Goal: Task Accomplishment & Management: Understand process/instructions

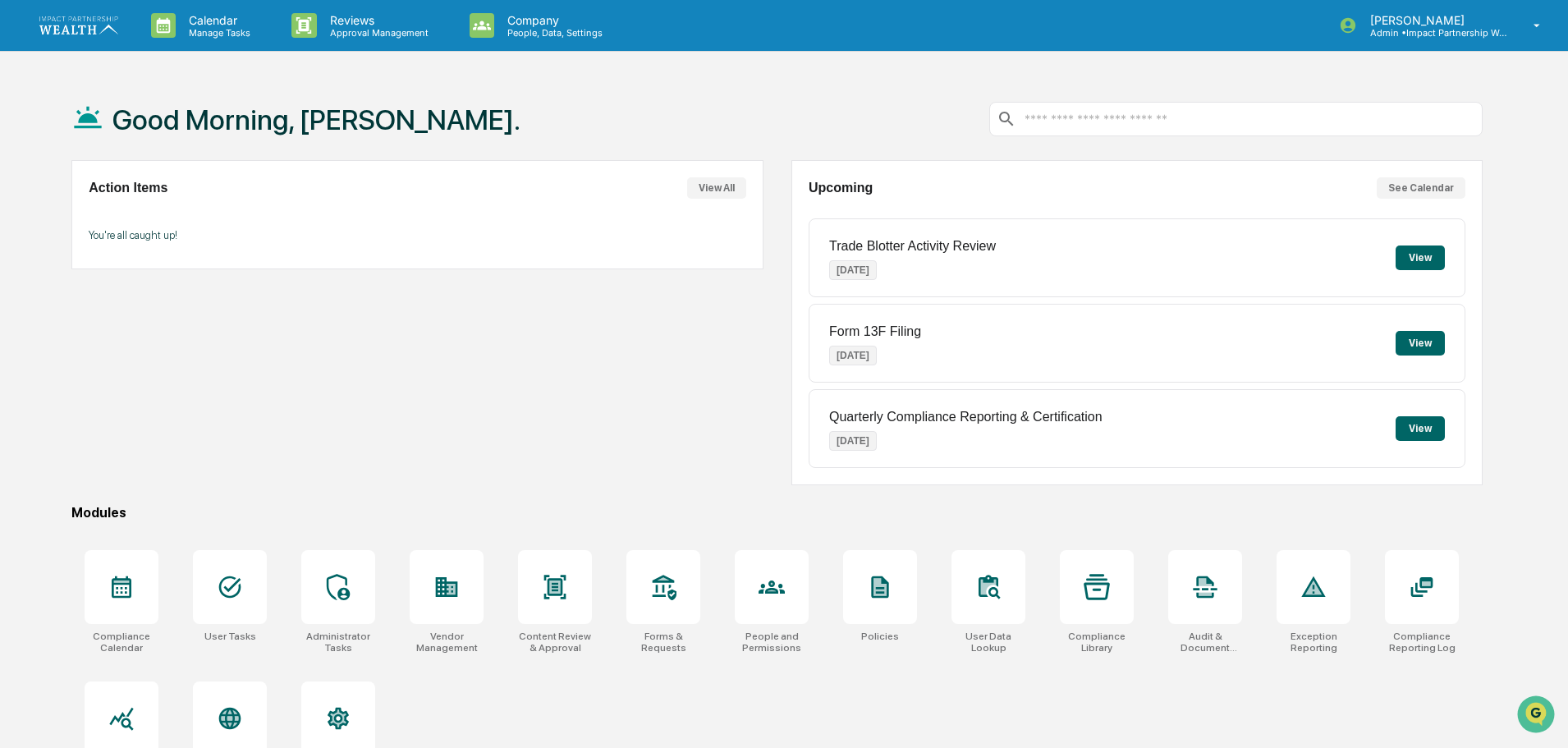
click at [729, 727] on div "Compliance Calendar User Tasks Administrator Tasks Vendor Management Content Re…" at bounding box center [776, 667] width 1411 height 254
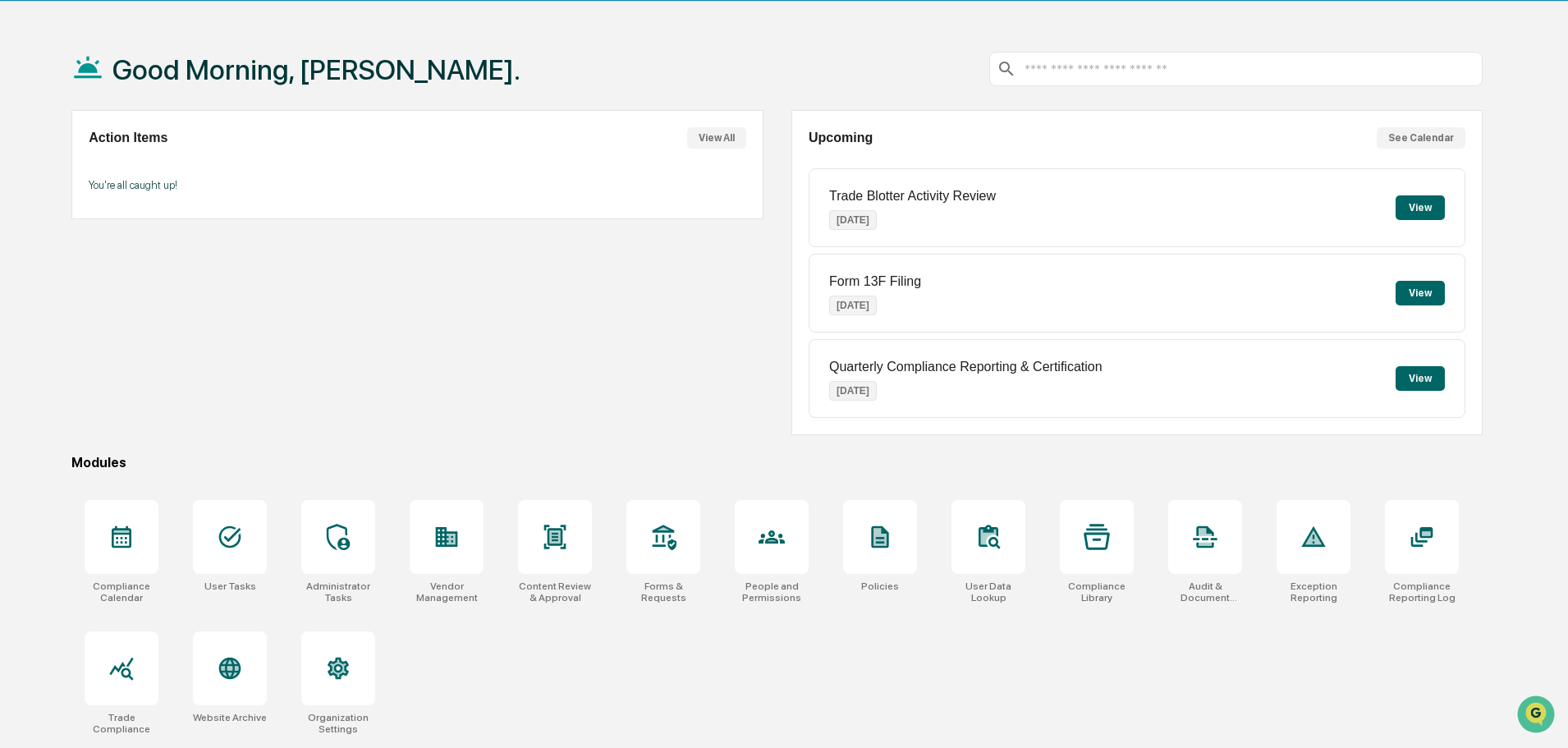
scroll to position [78, 0]
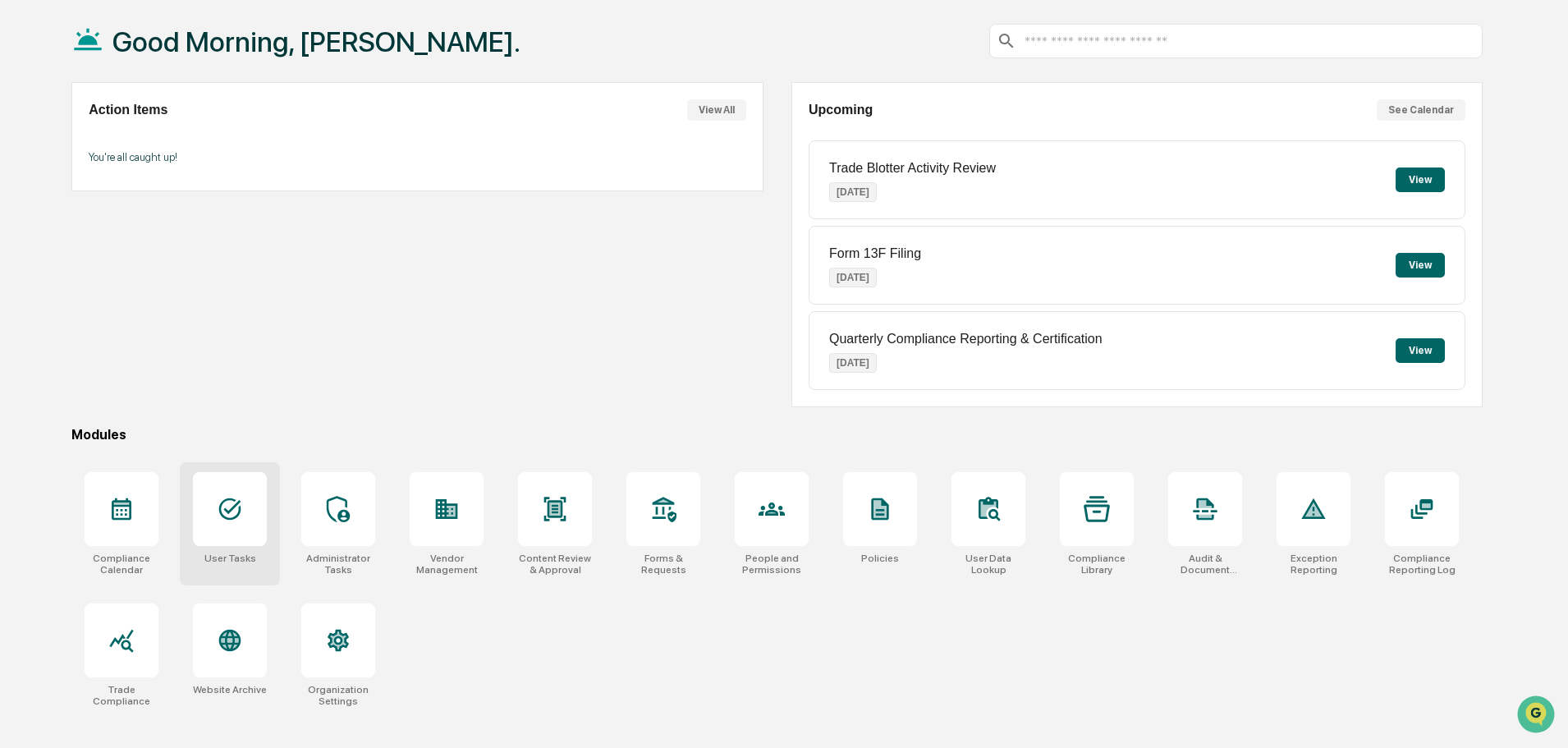
click at [207, 491] on div at bounding box center [230, 508] width 74 height 74
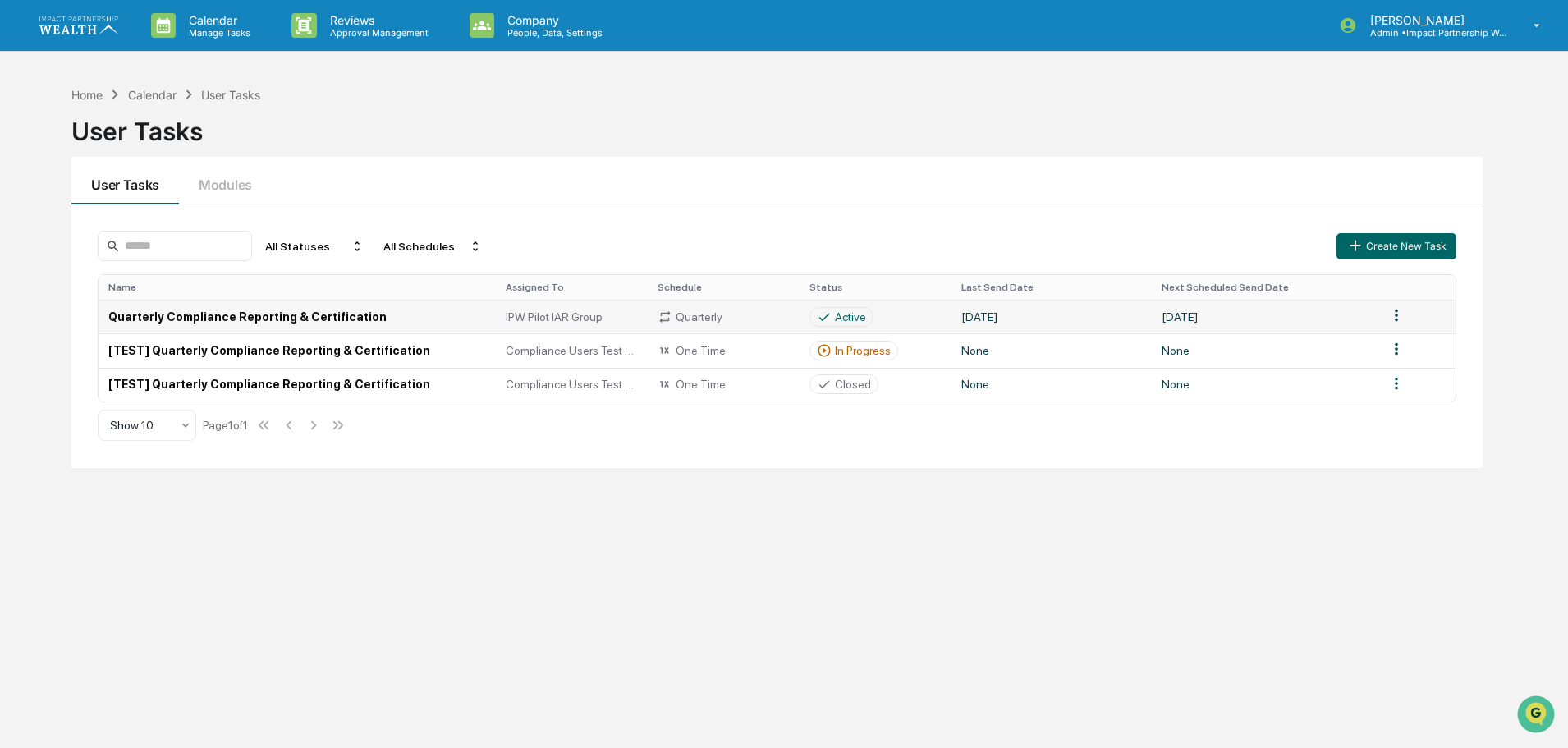
click at [262, 314] on td "Quarterly Compliance Reporting & Certification" at bounding box center [296, 316] width 396 height 34
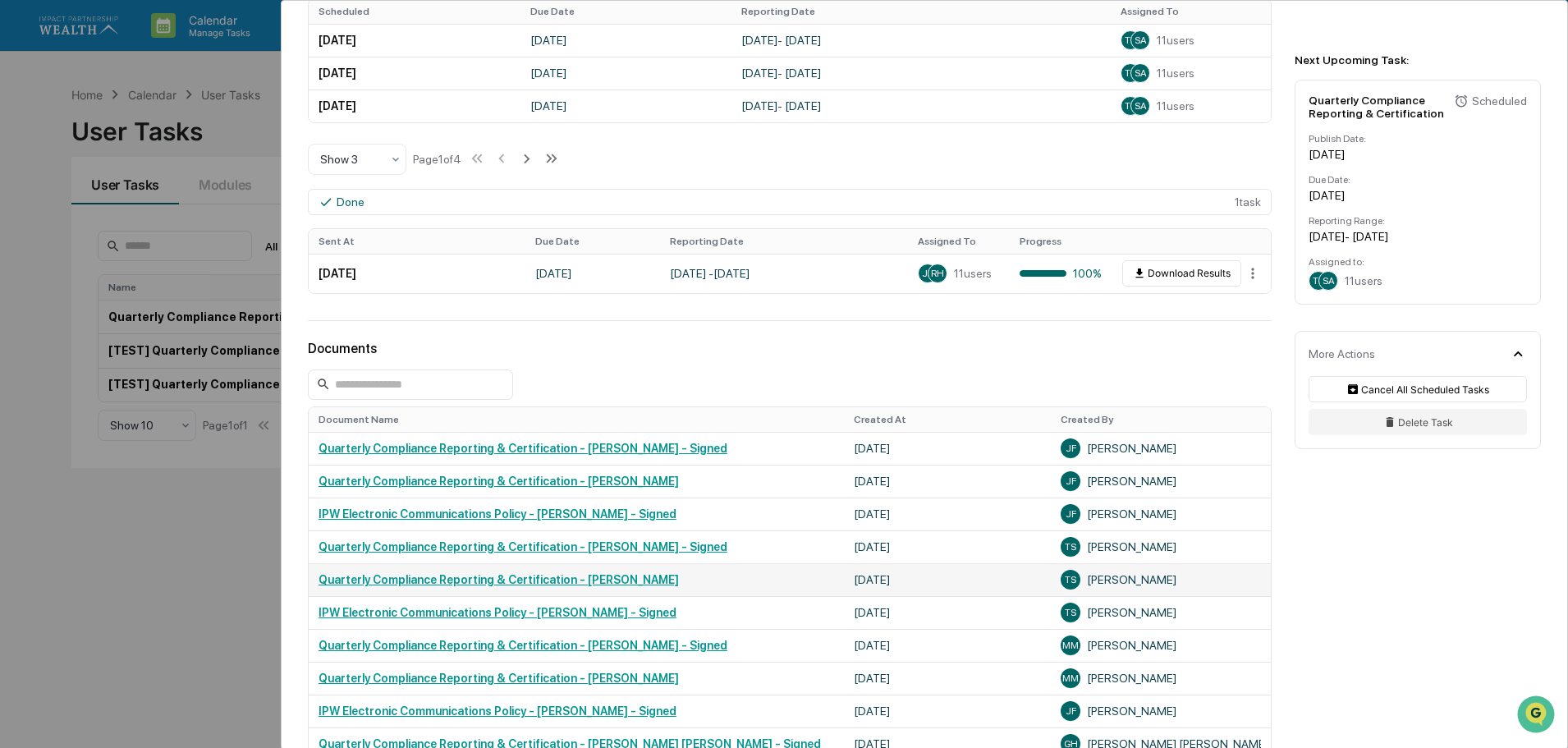
scroll to position [575, 0]
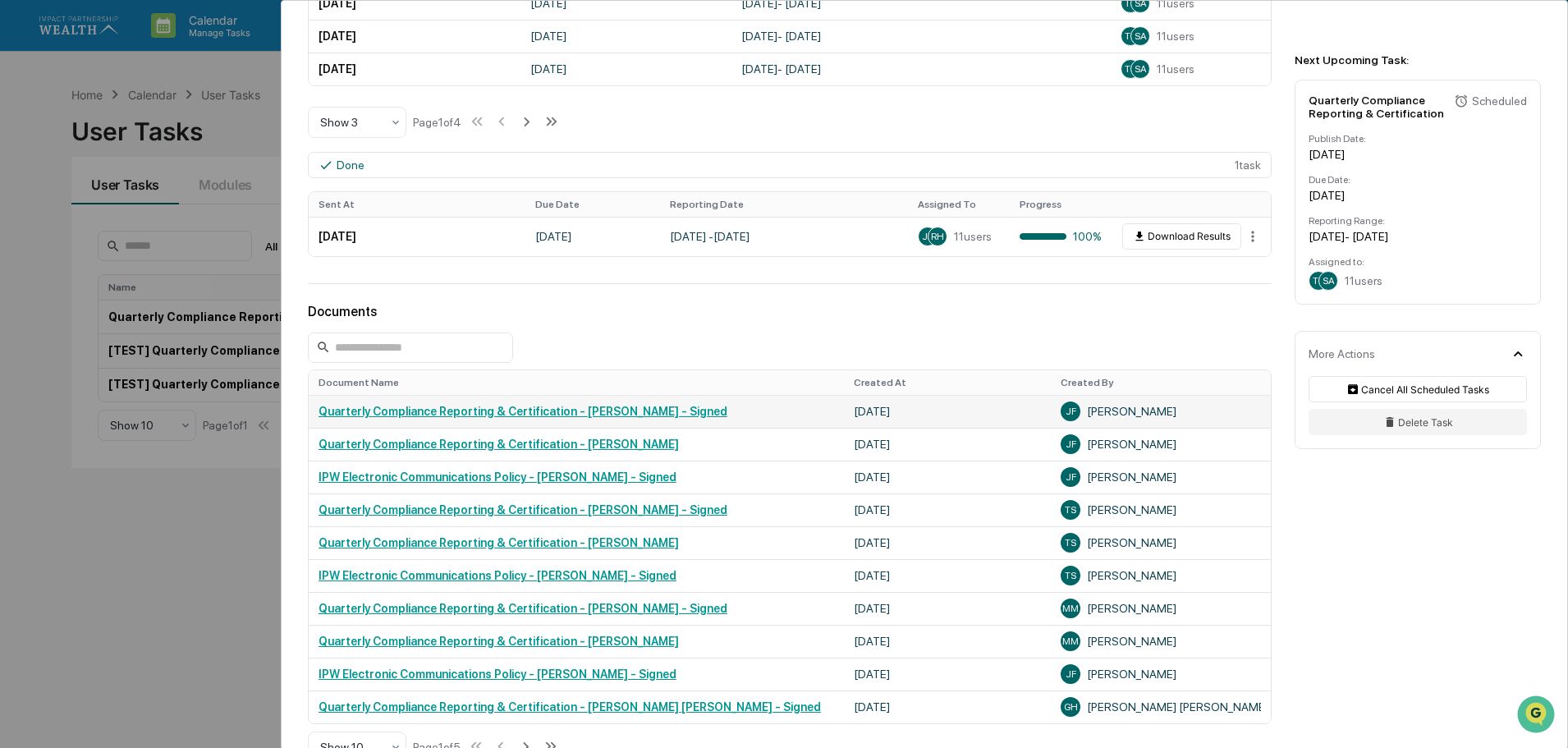
click at [420, 414] on link "Quarterly Compliance Reporting & Certification - [PERSON_NAME] - Signed" at bounding box center [523, 411] width 409 height 13
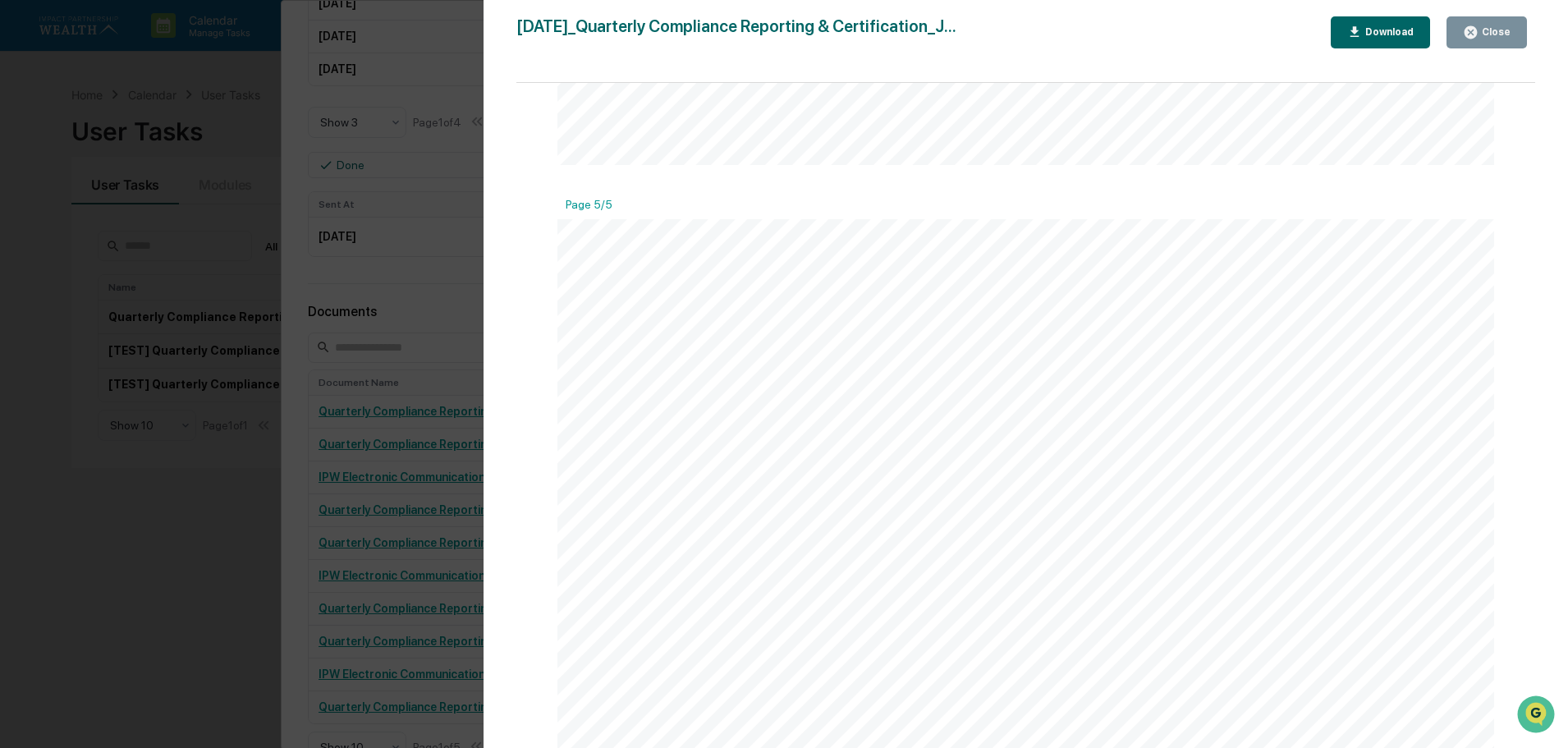
scroll to position [0, 0]
click at [1497, 29] on div "Close" at bounding box center [1494, 32] width 32 height 12
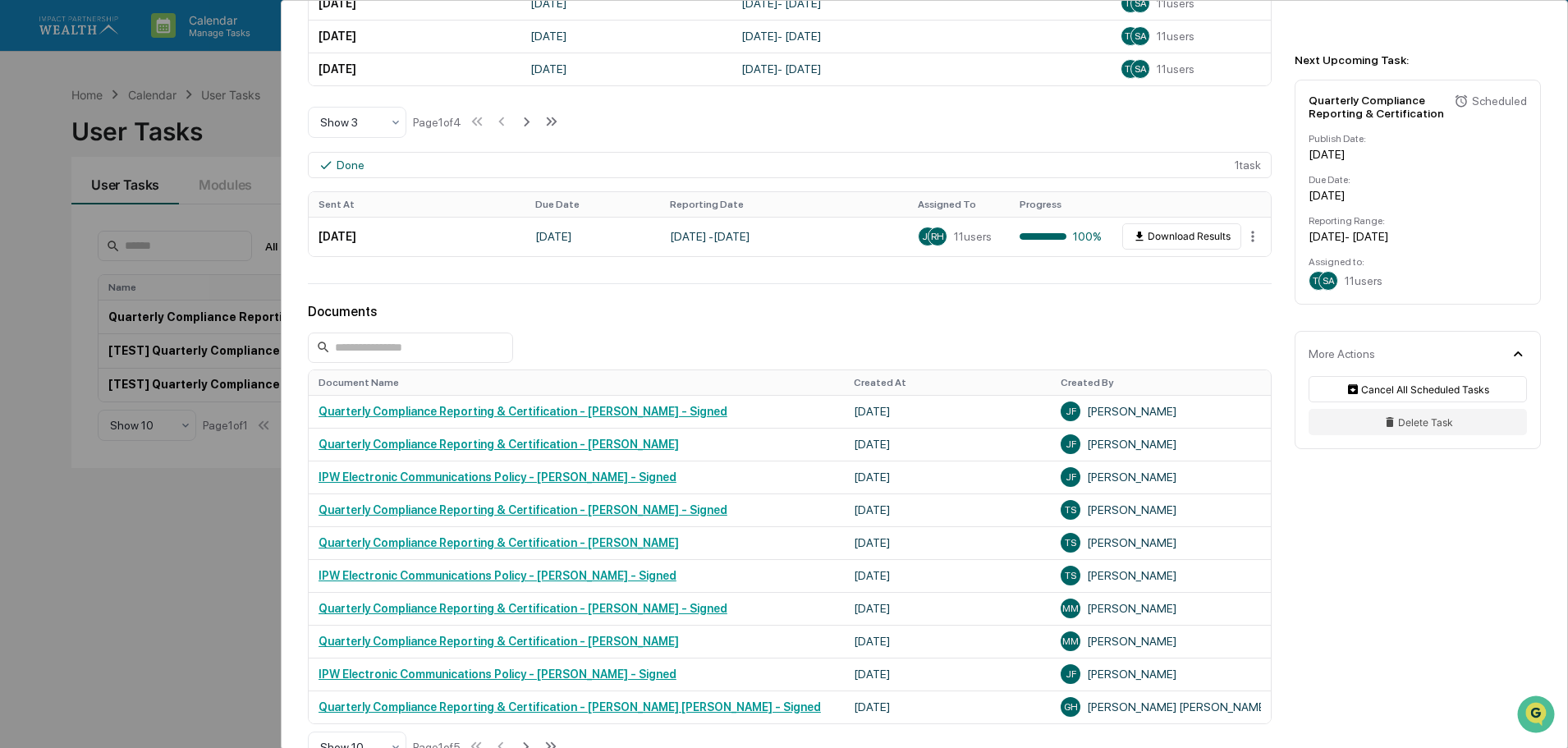
click at [23, 355] on div "User Tasks Quarterly Compliance Reporting & Certification Quarterly Compliance …" at bounding box center [784, 374] width 1568 height 748
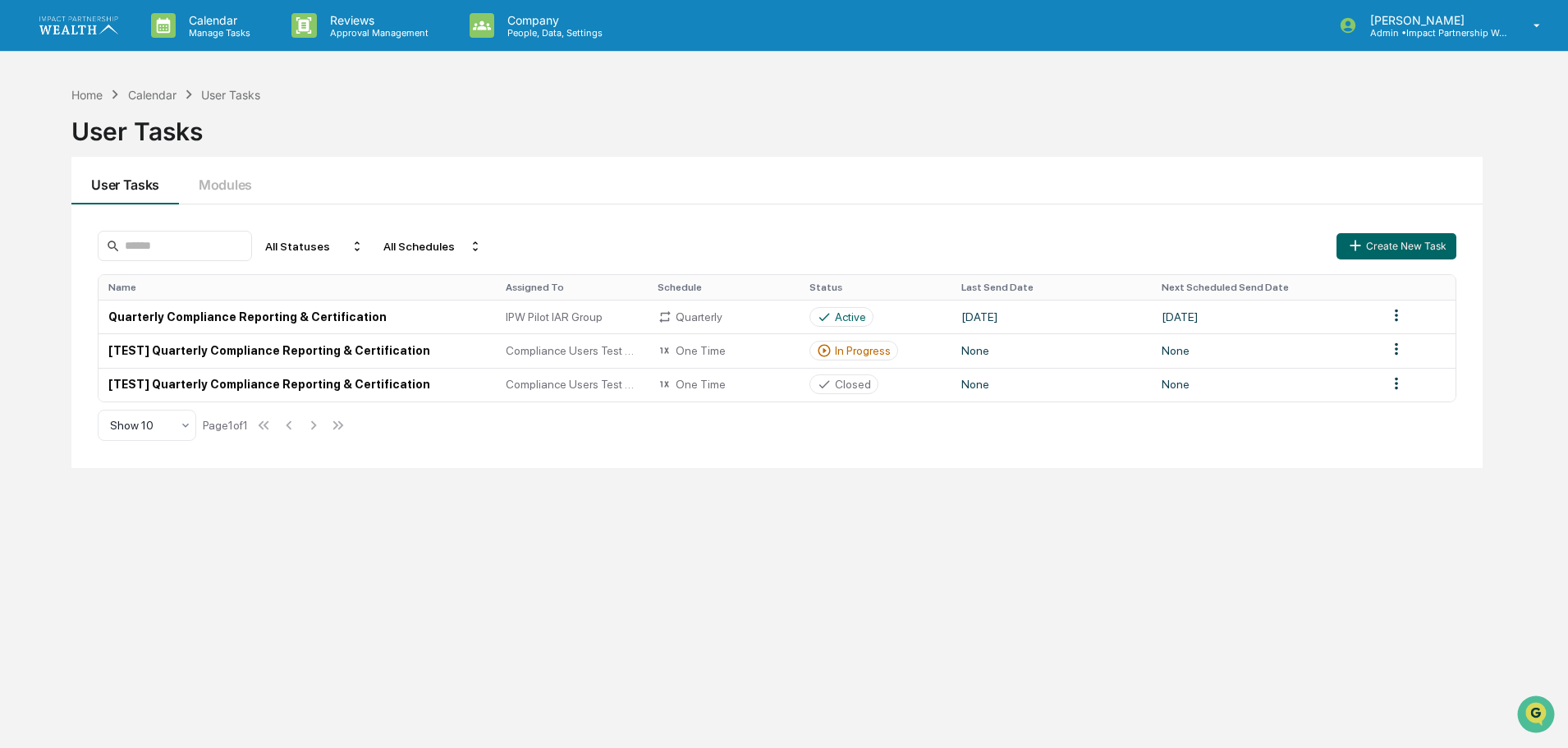
click at [647, 565] on div "Home Calendar User Tasks User Tasks User Tasks Modules All Statuses All Schedul…" at bounding box center [776, 452] width 1460 height 748
click at [159, 90] on div "Calendar" at bounding box center [152, 94] width 48 height 14
drag, startPoint x: 512, startPoint y: 628, endPoint x: 508, endPoint y: 620, distance: 8.9
click at [511, 624] on div "Home Calendar User Tasks User Tasks User Tasks Modules All Statuses All Schedul…" at bounding box center [776, 452] width 1460 height 748
click at [256, 322] on td "Quarterly Compliance Reporting & Certification" at bounding box center [296, 316] width 396 height 34
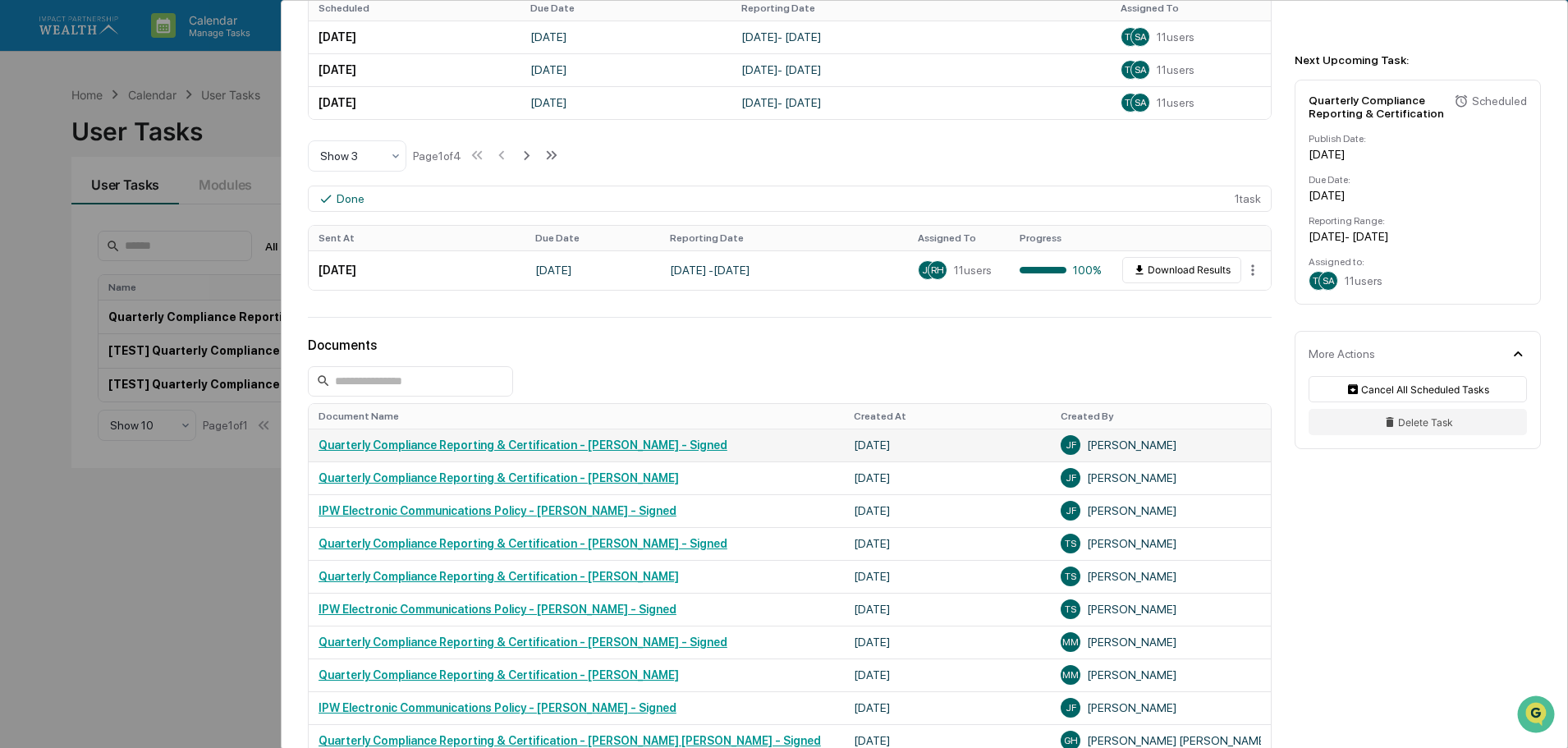
scroll to position [575, 0]
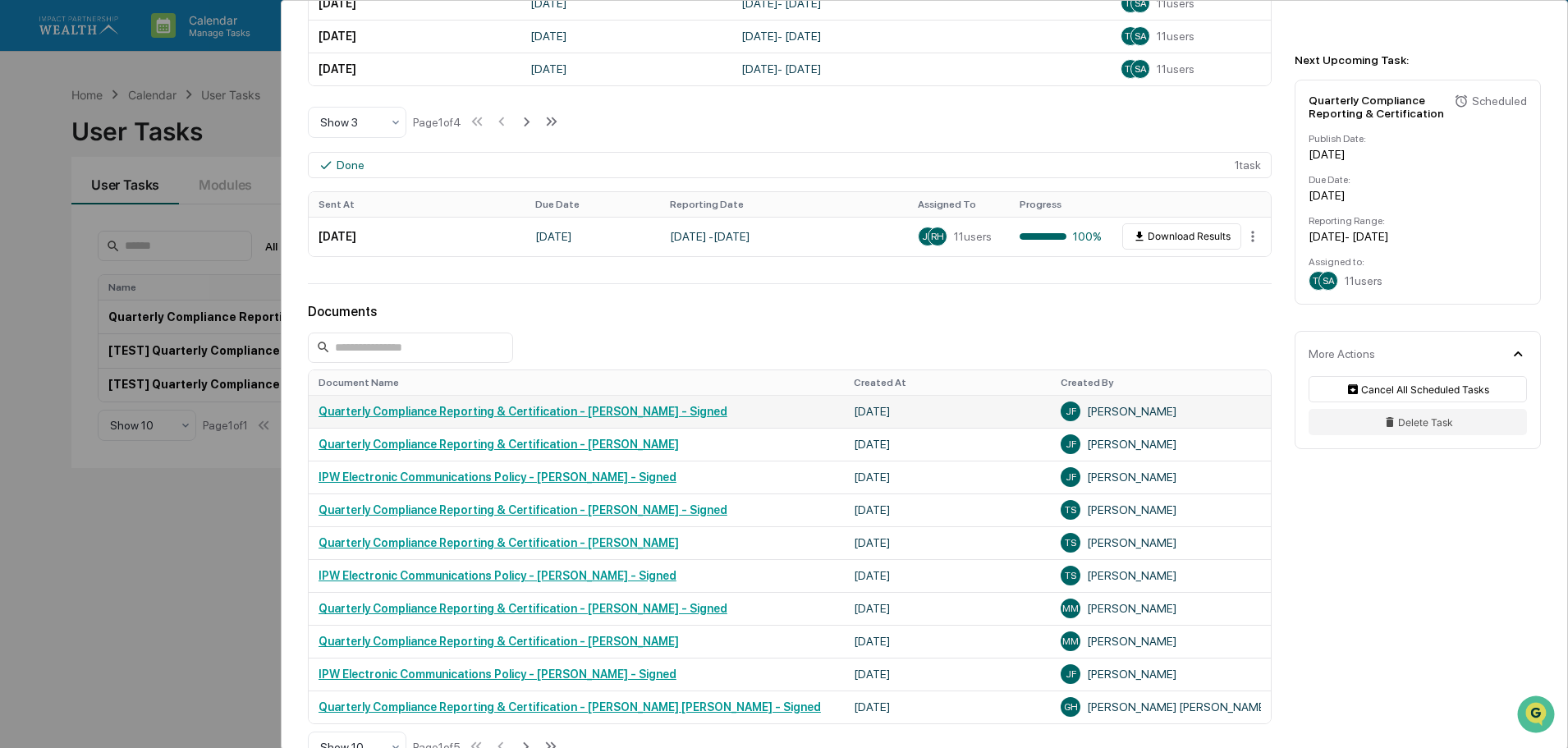
click at [555, 411] on link "Quarterly Compliance Reporting & Certification - [PERSON_NAME] - Signed" at bounding box center [523, 411] width 409 height 13
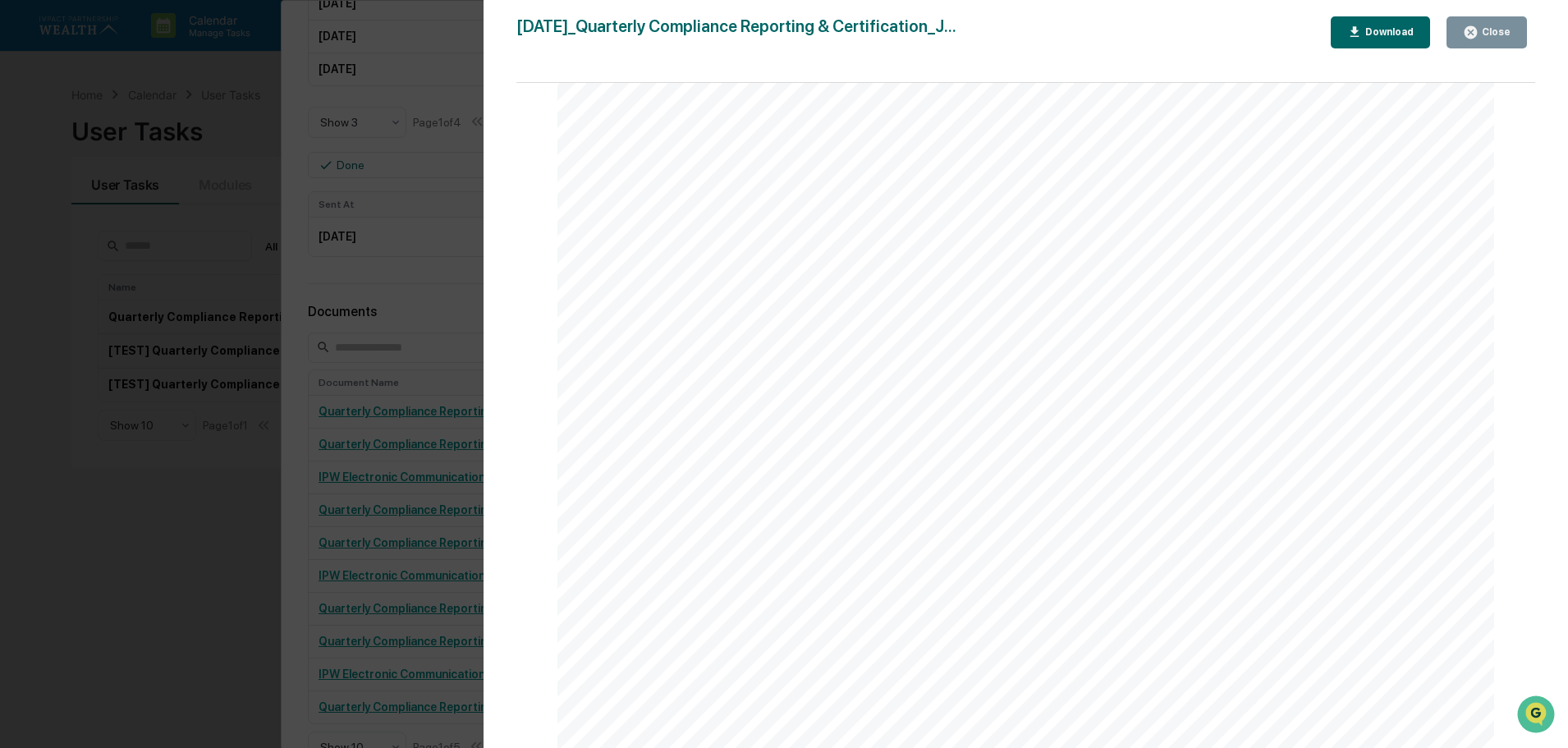
scroll to position [2874, 0]
drag, startPoint x: 1491, startPoint y: 32, endPoint x: 1431, endPoint y: 68, distance: 70.0
click at [1491, 32] on div "Close" at bounding box center [1494, 32] width 32 height 12
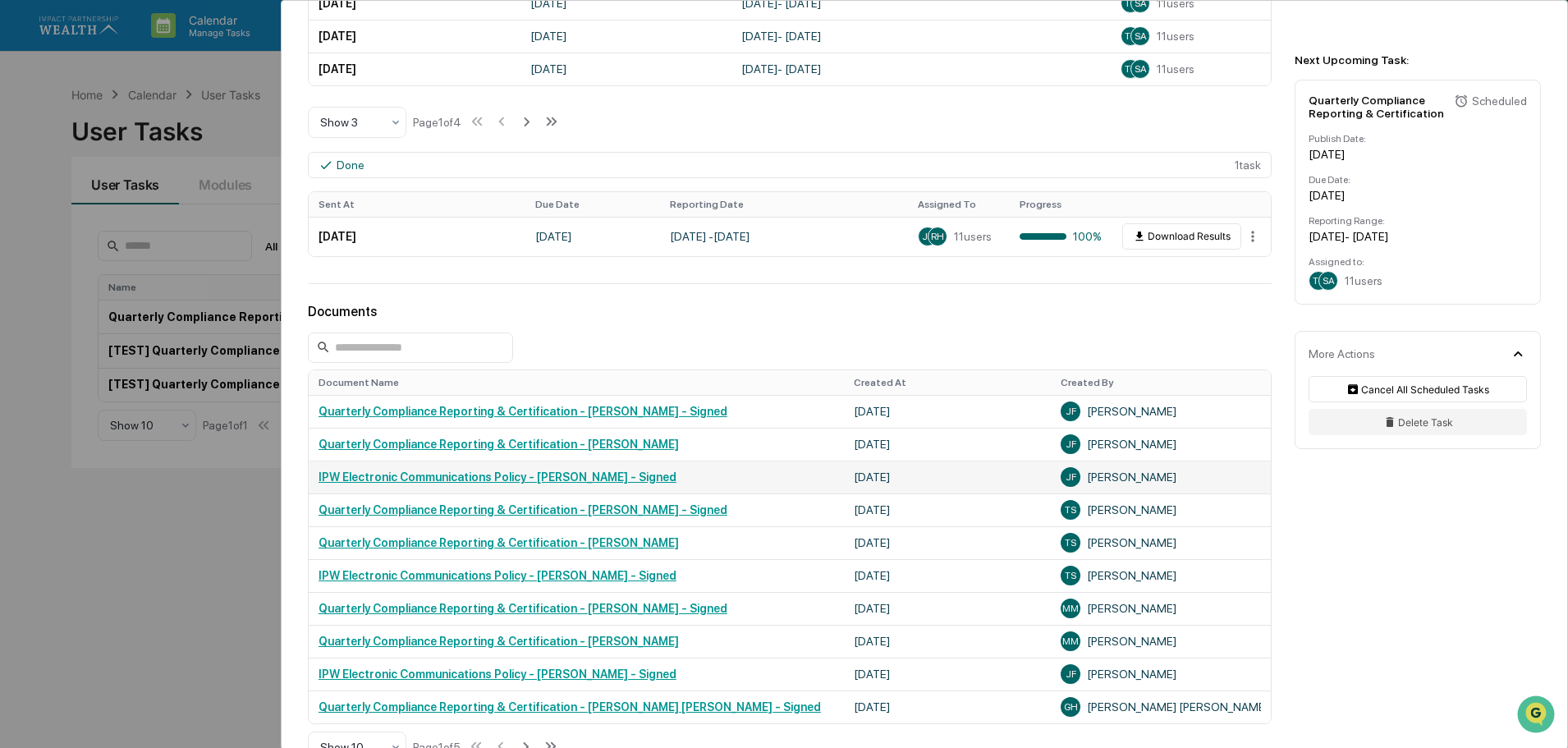
click at [495, 476] on link "IPW Electronic Communications Policy - [PERSON_NAME] - Signed" at bounding box center [497, 476] width 358 height 13
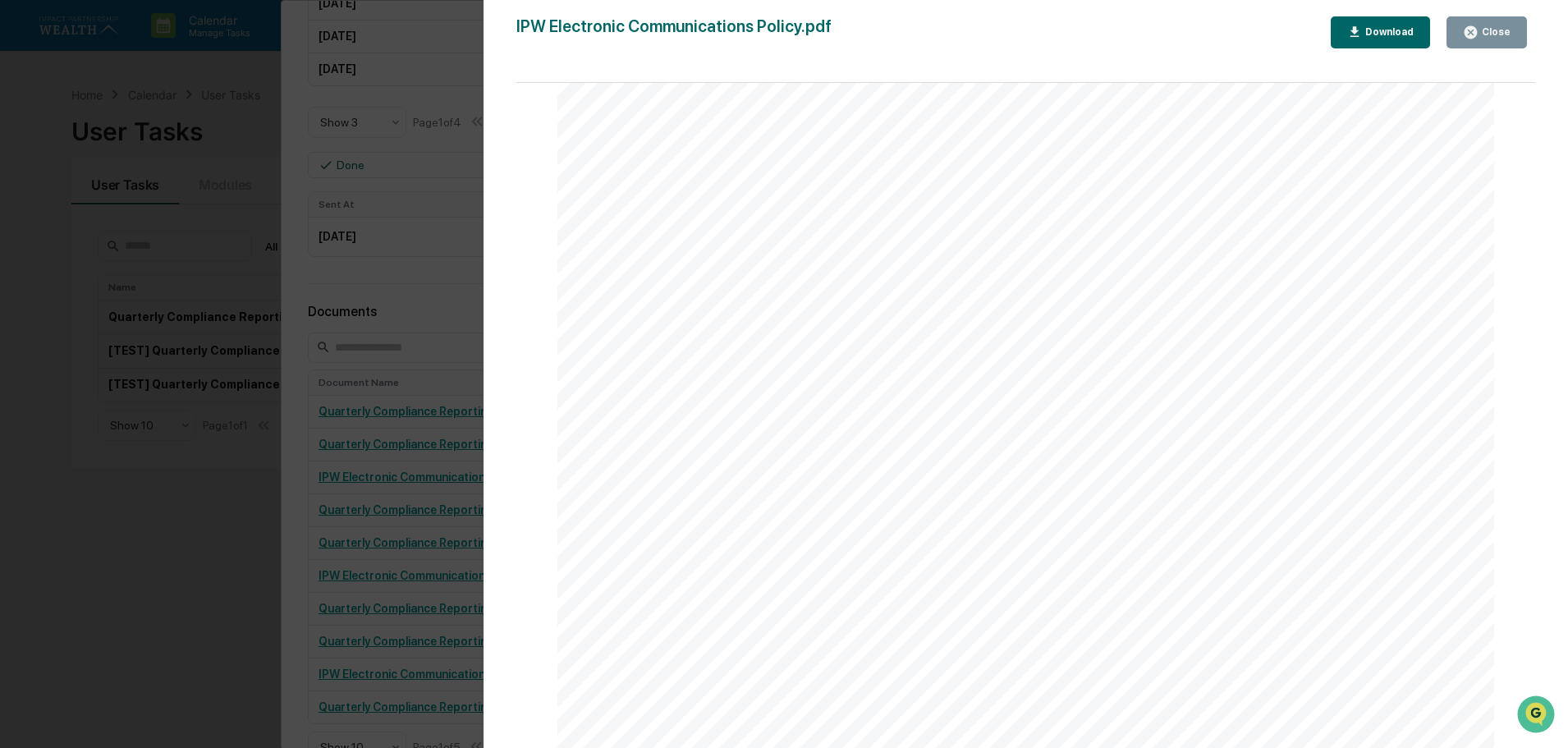
scroll to position [3941, 0]
click at [1492, 37] on div "Close" at bounding box center [1494, 32] width 32 height 12
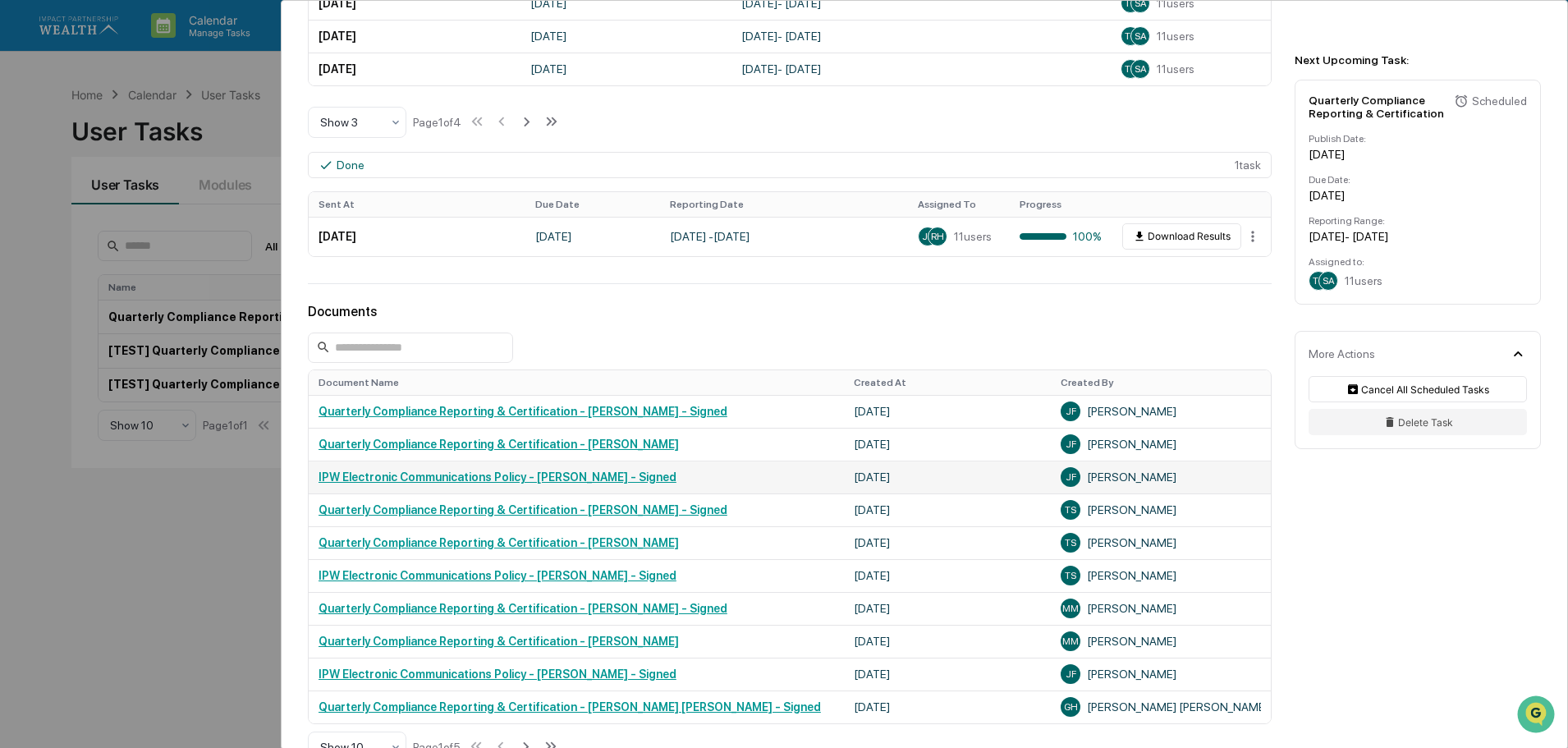
click at [477, 477] on link "IPW Electronic Communications Policy - [PERSON_NAME] - Signed" at bounding box center [497, 476] width 358 height 13
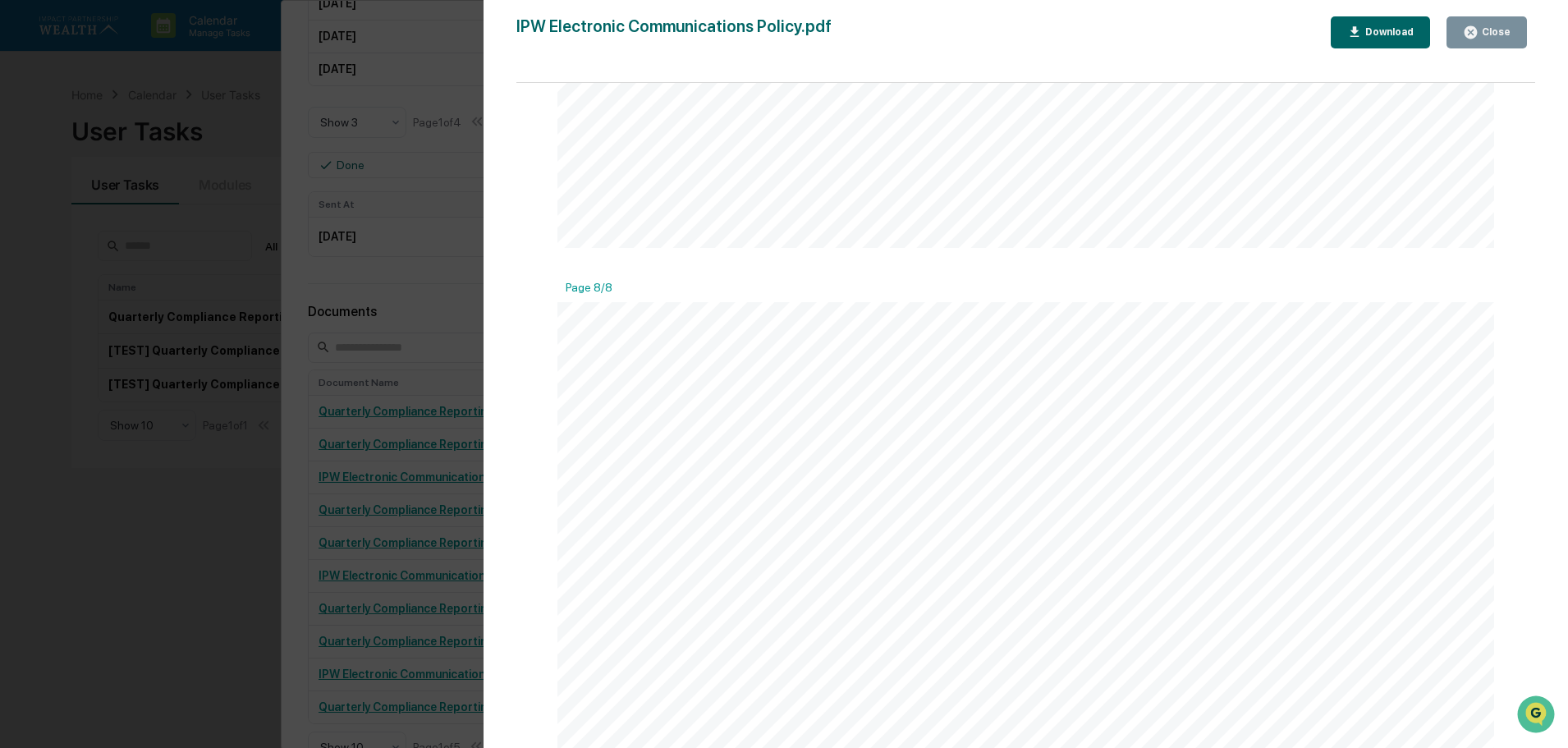
scroll to position [8787, 0]
click at [1477, 33] on icon "button" at bounding box center [1471, 33] width 13 height 13
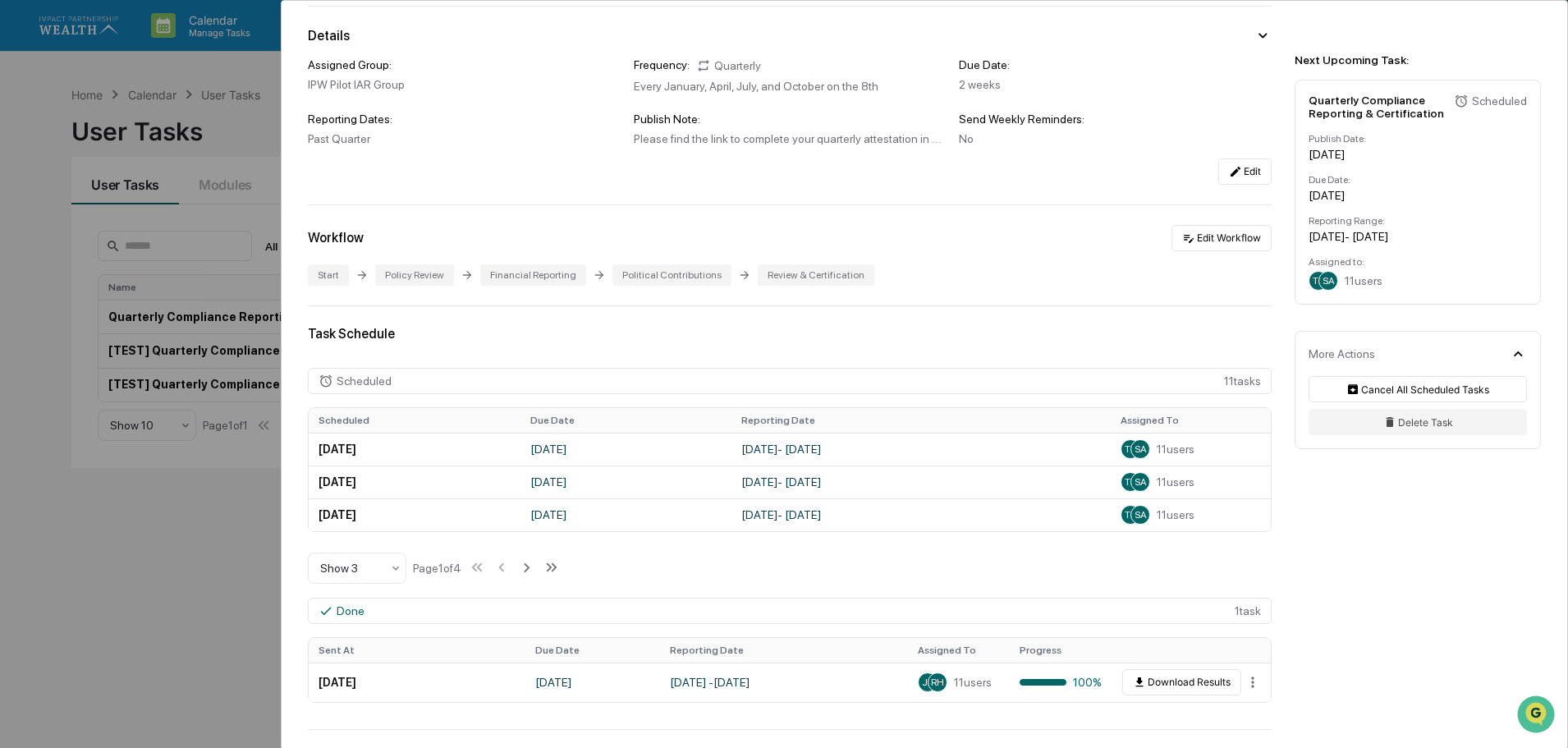
scroll to position [0, 0]
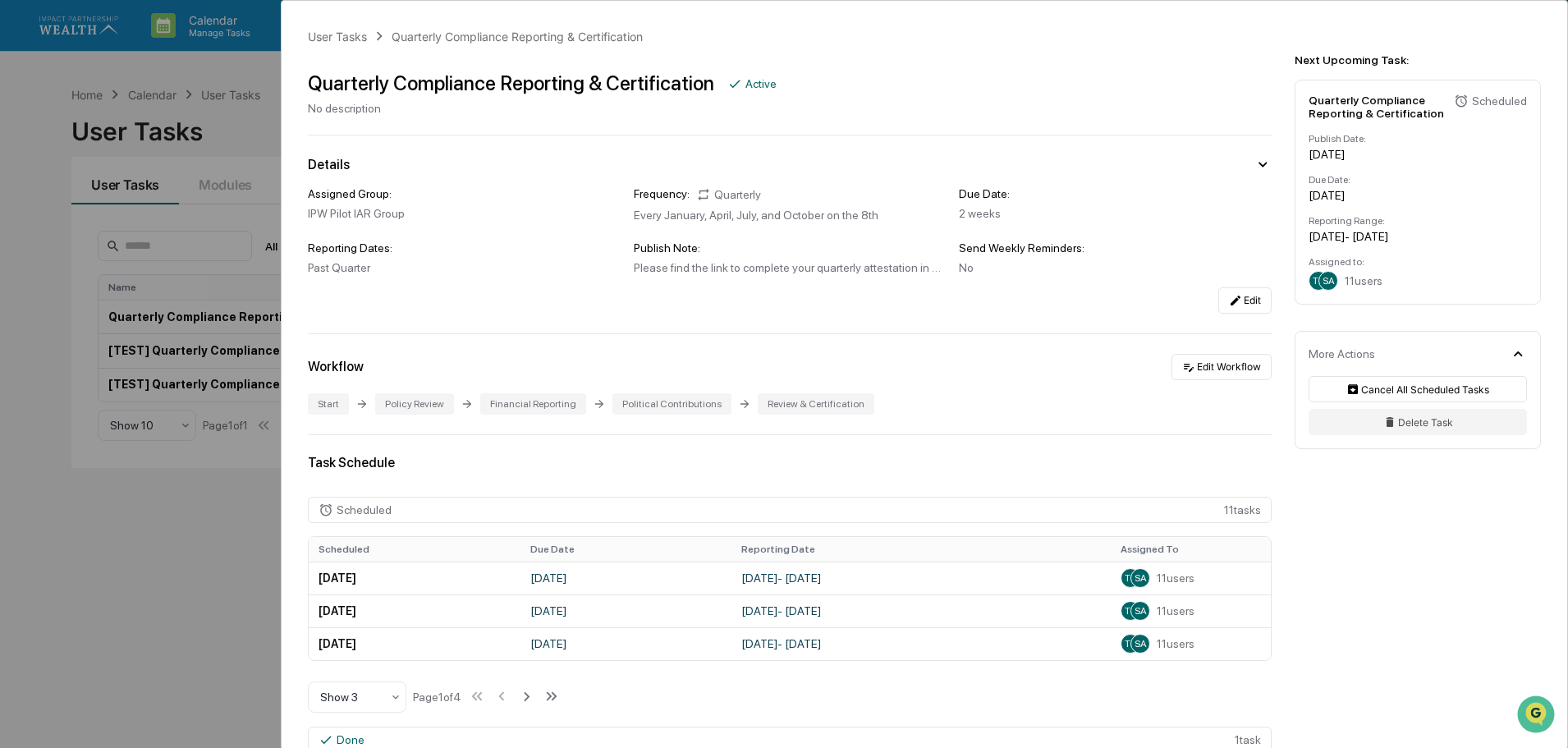
click at [996, 62] on div "Quarterly Compliance Reporting & Certification Active No description" at bounding box center [790, 87] width 964 height 56
click at [179, 70] on div "User Tasks Quarterly Compliance Reporting & Certification Quarterly Compliance …" at bounding box center [784, 374] width 1568 height 748
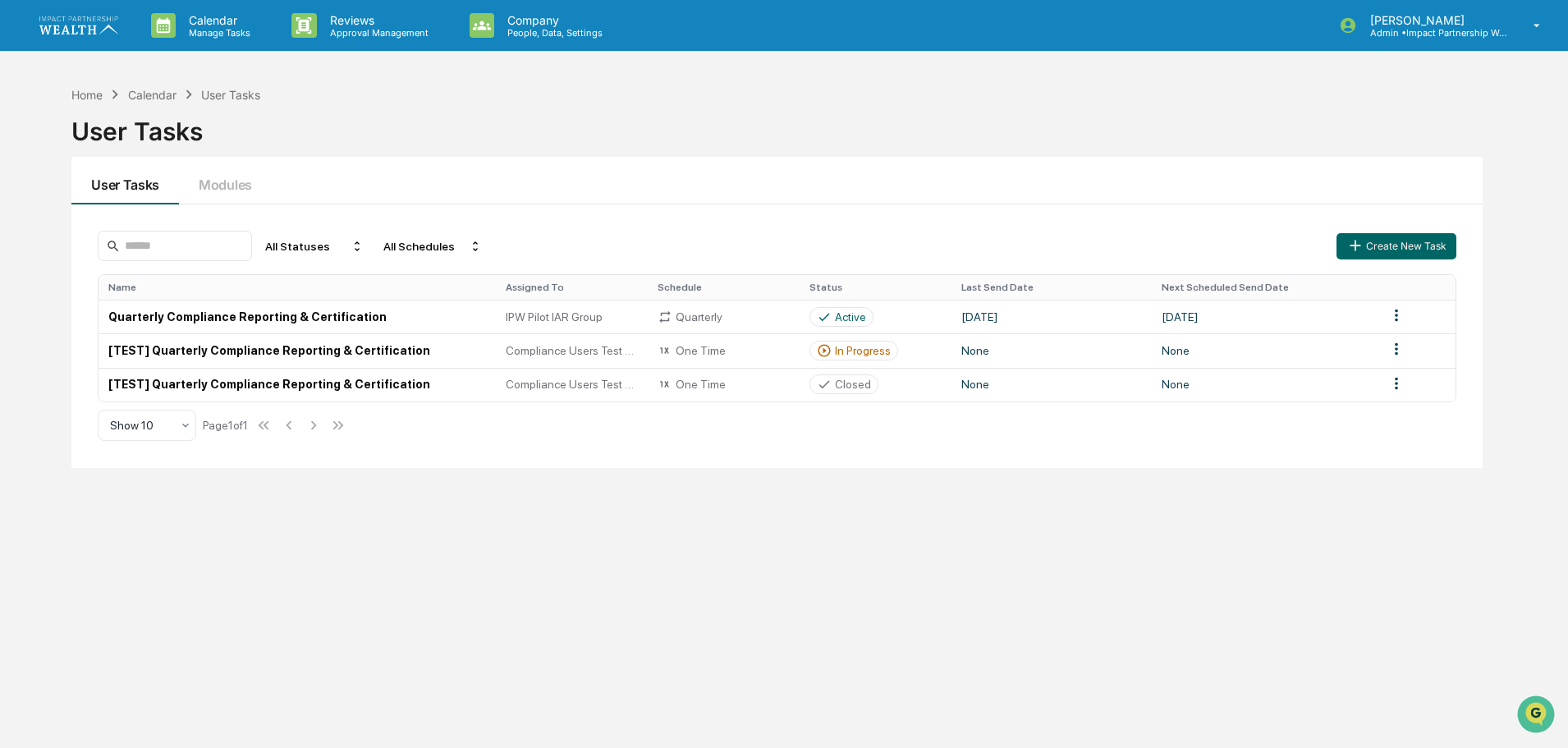
click at [1142, 544] on div "Home Calendar User Tasks User Tasks User Tasks Modules All Statuses All Schedul…" at bounding box center [776, 452] width 1460 height 748
click at [812, 597] on div "Home Calendar User Tasks User Tasks User Tasks Modules All Statuses All Schedul…" at bounding box center [776, 452] width 1460 height 748
